Goal: Task Accomplishment & Management: Use online tool/utility

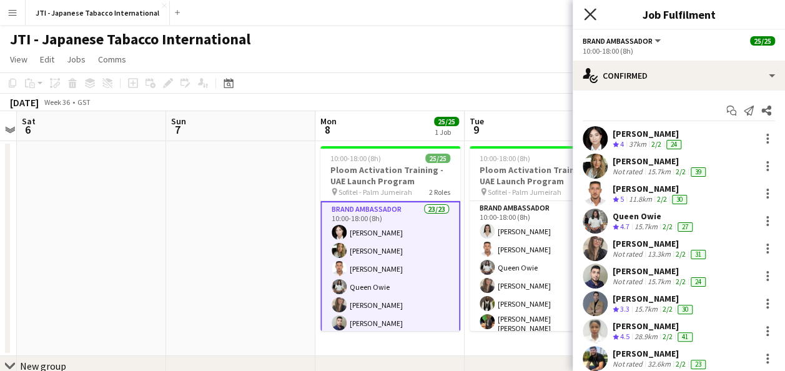
click at [591, 14] on icon "Close pop-in" at bounding box center [590, 14] width 12 height 12
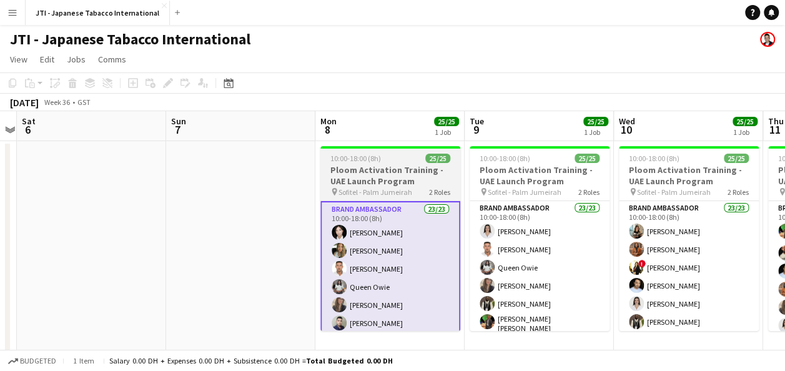
click at [386, 176] on h3 "Ploom Activation Training - UAE Launch Program" at bounding box center [390, 175] width 140 height 22
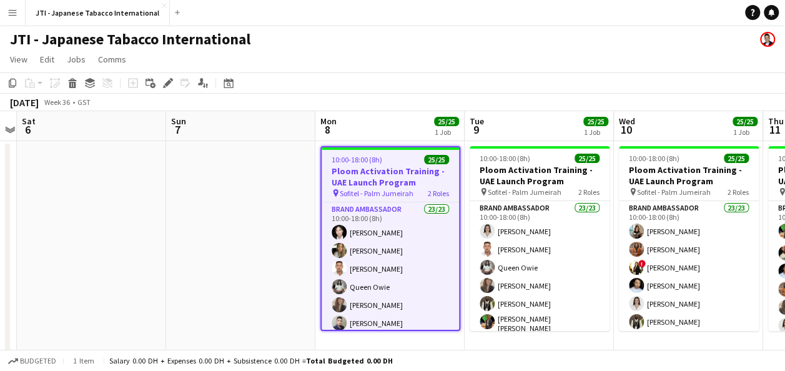
click at [10, 12] on app-icon "Menu" at bounding box center [12, 12] width 10 height 10
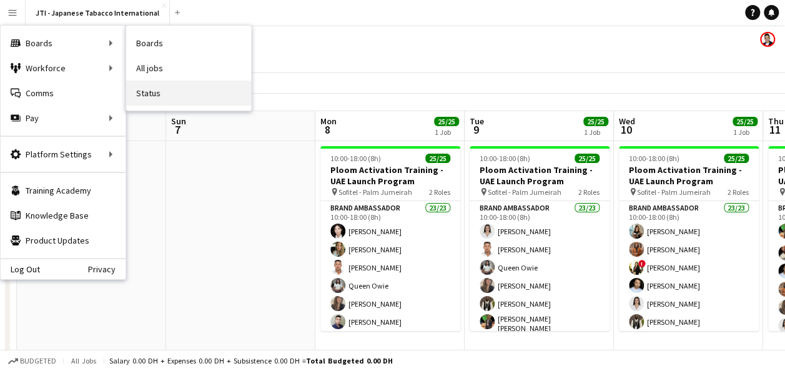
click at [172, 92] on link "Status" at bounding box center [188, 93] width 125 height 25
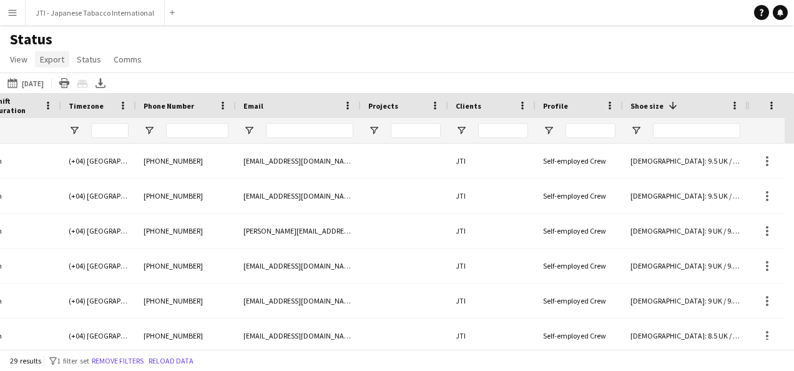
click at [52, 61] on span "Export" at bounding box center [52, 59] width 24 height 11
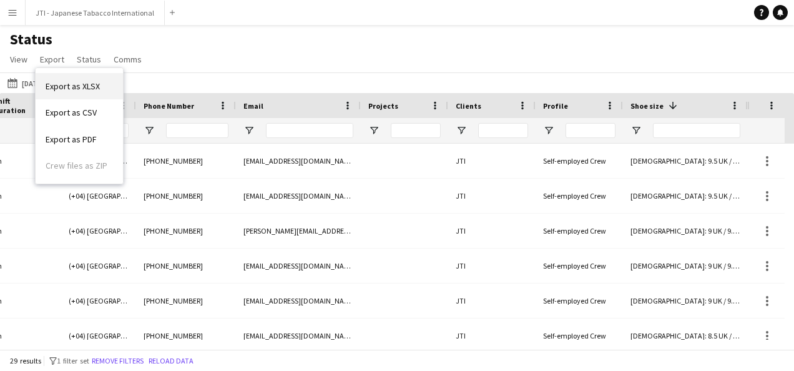
click at [62, 85] on span "Export as XLSX" at bounding box center [73, 86] width 54 height 11
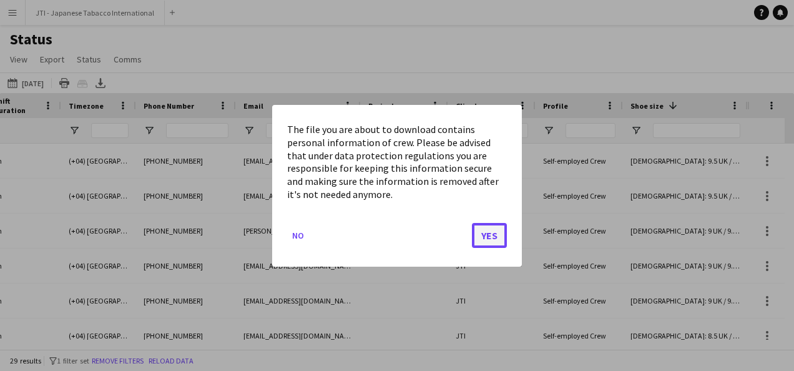
click at [494, 233] on button "Yes" at bounding box center [489, 234] width 35 height 25
